Goal: Task Accomplishment & Management: Use online tool/utility

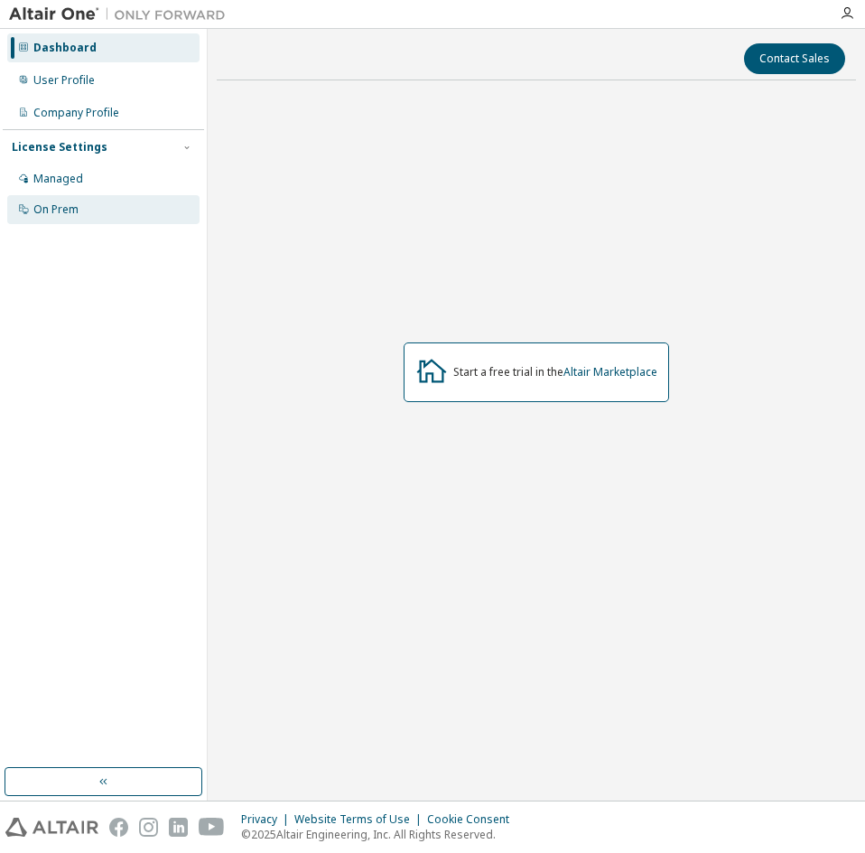
click at [45, 206] on div "On Prem" at bounding box center [55, 209] width 45 height 14
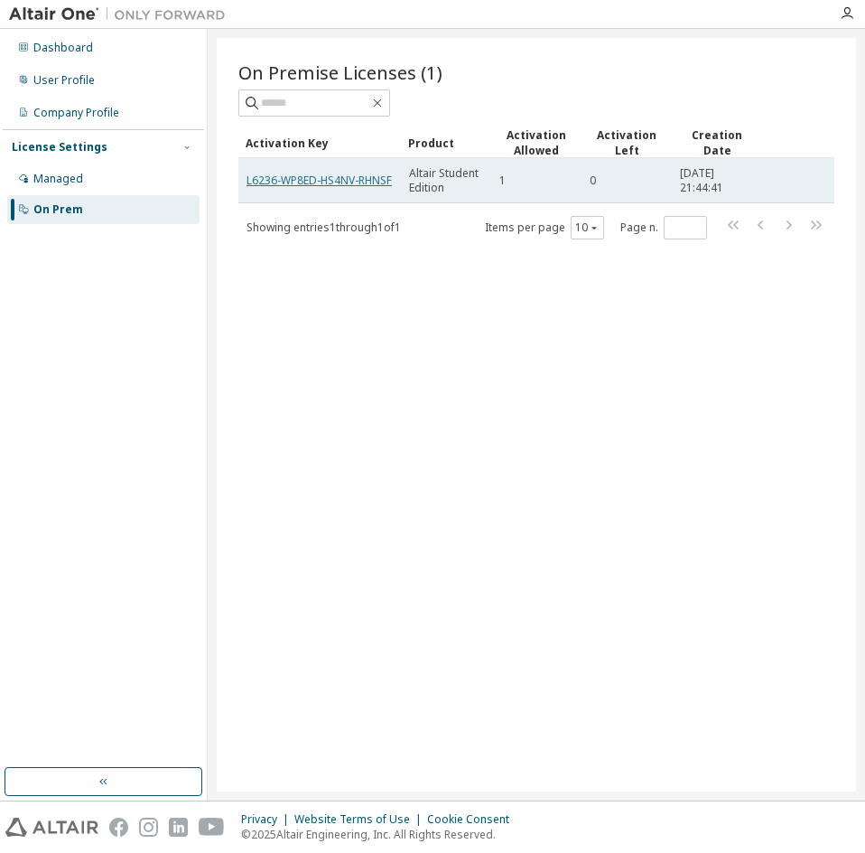
click at [278, 173] on link "L6236-WP8ED-HS4NV-RHNSF" at bounding box center [319, 180] width 145 height 15
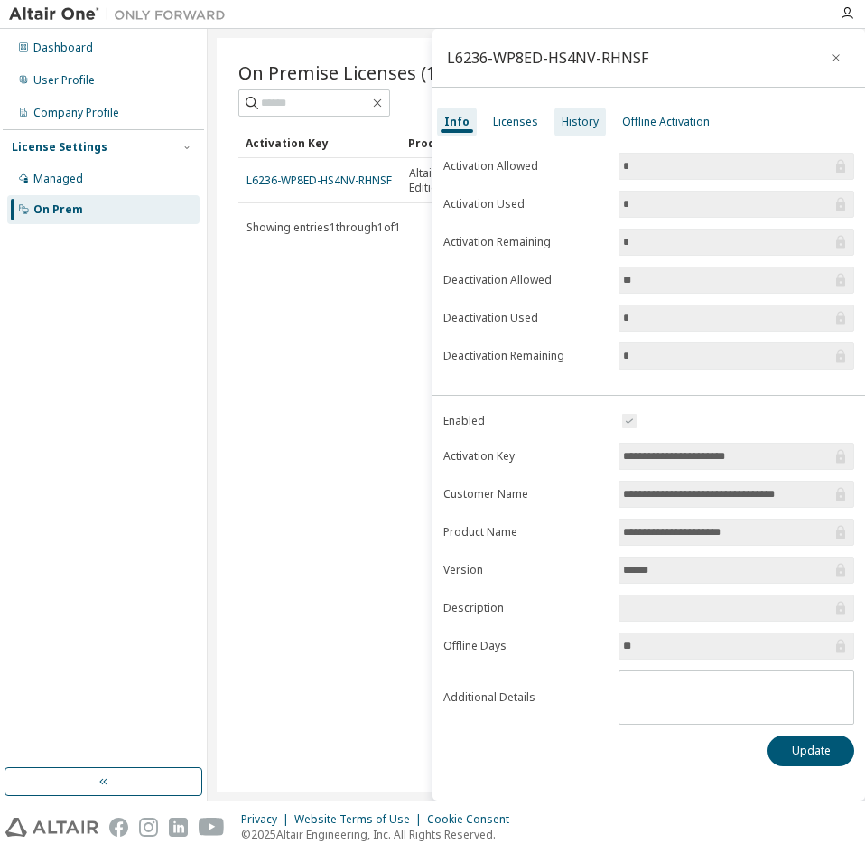
click at [562, 115] on div "History" at bounding box center [580, 122] width 37 height 14
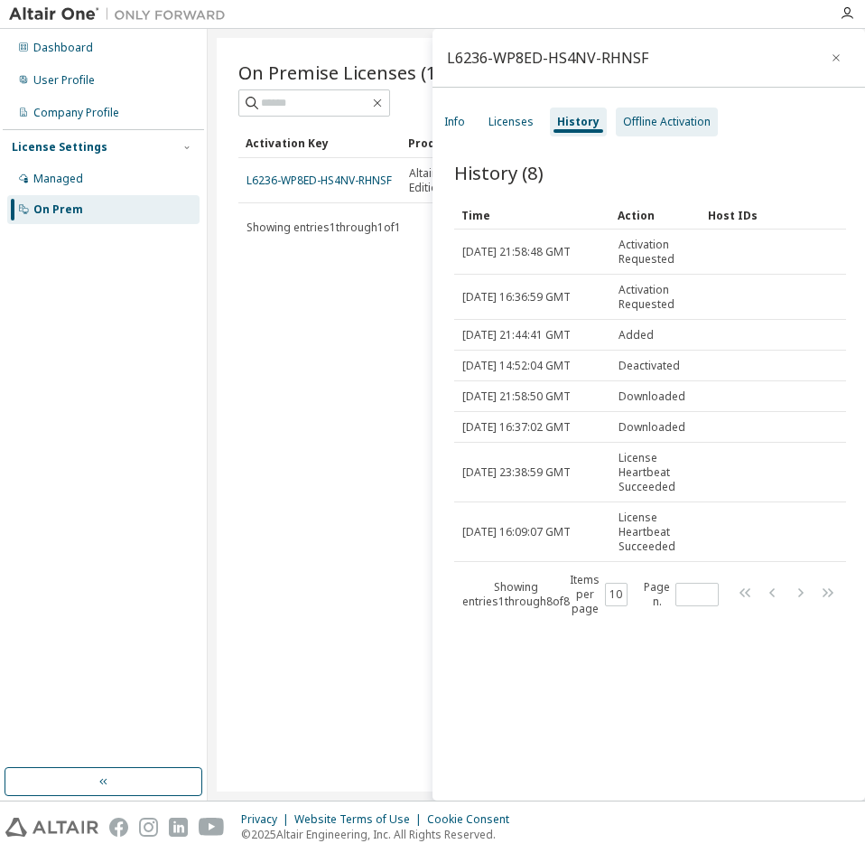
click at [626, 117] on div "Offline Activation" at bounding box center [667, 122] width 88 height 14
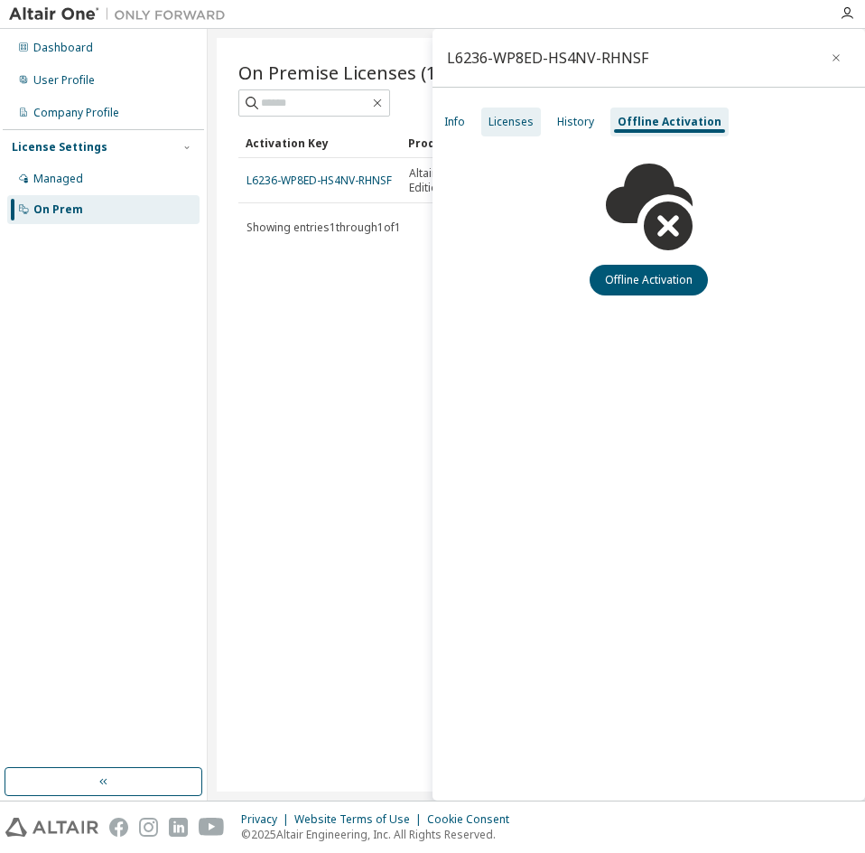
click at [534, 115] on div "Licenses" at bounding box center [511, 122] width 60 height 29
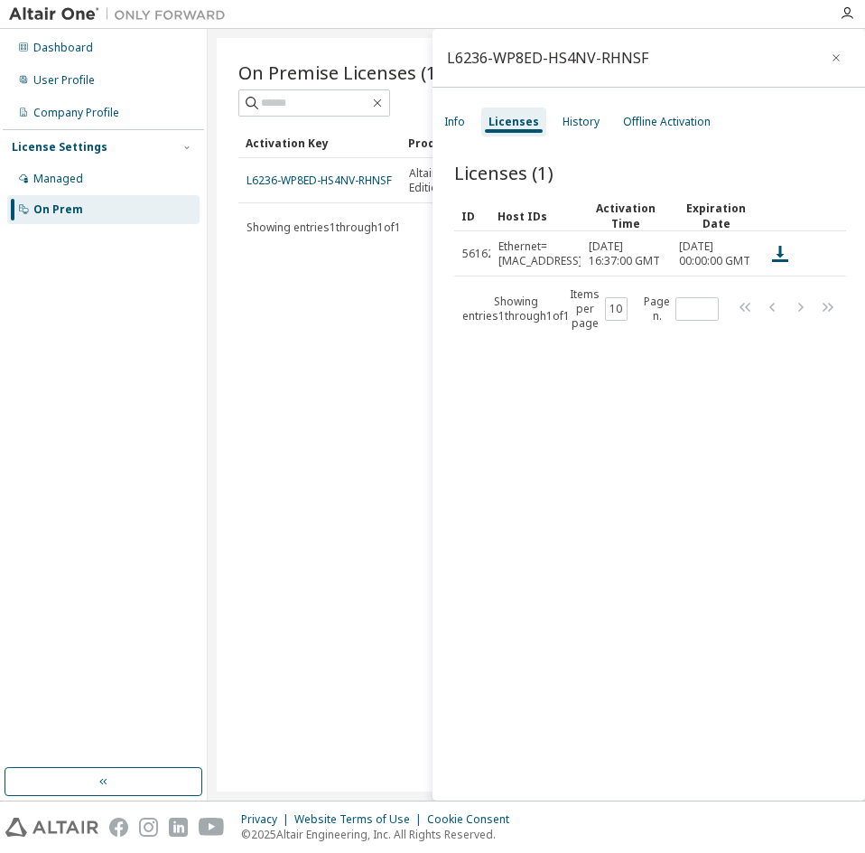
click at [496, 468] on div "Licenses (1) Clear Load Save Save As Field Operator Value Select filter Select …" at bounding box center [649, 483] width 433 height 690
